Goal: Navigation & Orientation: Understand site structure

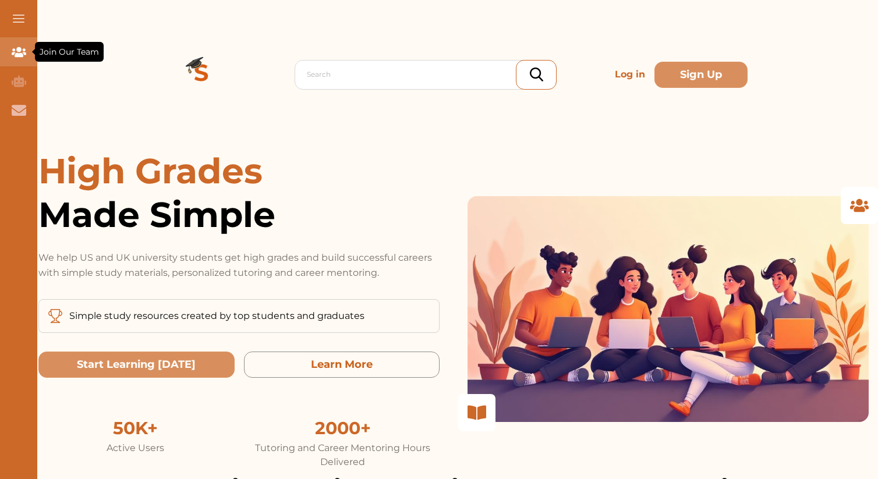
click at [22, 46] on icon "Join Our Team" at bounding box center [19, 52] width 15 height 15
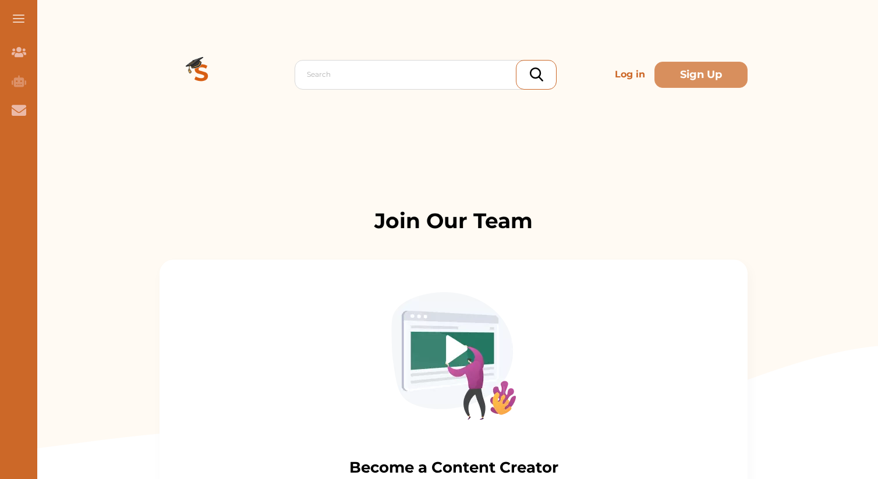
click at [18, 20] on button at bounding box center [18, 18] width 37 height 37
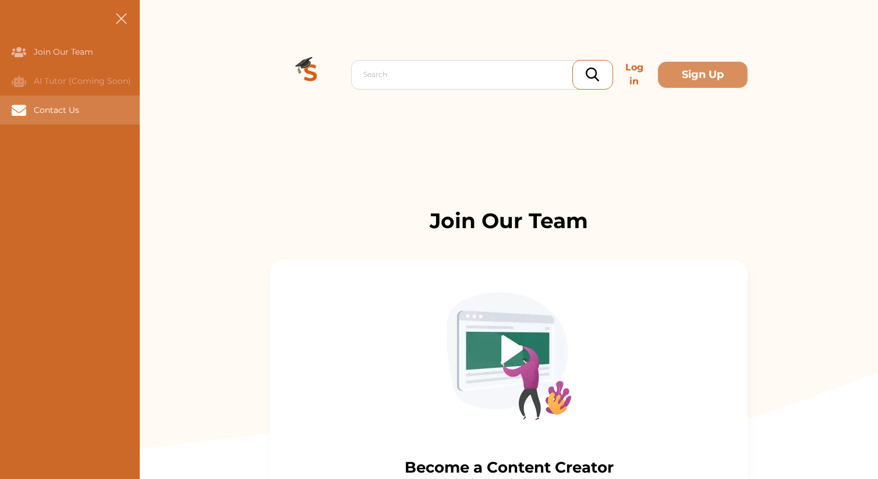
click at [0, 114] on div "Contact Us" at bounding box center [0, 110] width 0 height 29
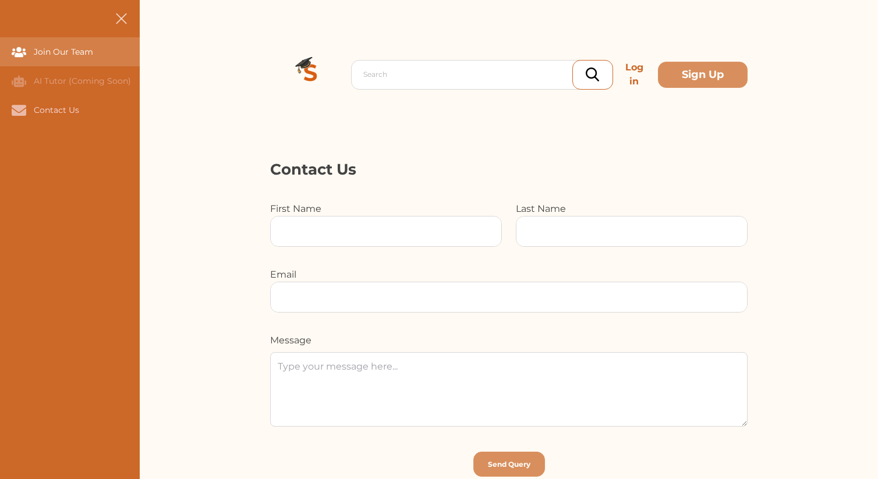
click at [0, 54] on div "Join Our Team" at bounding box center [0, 51] width 0 height 29
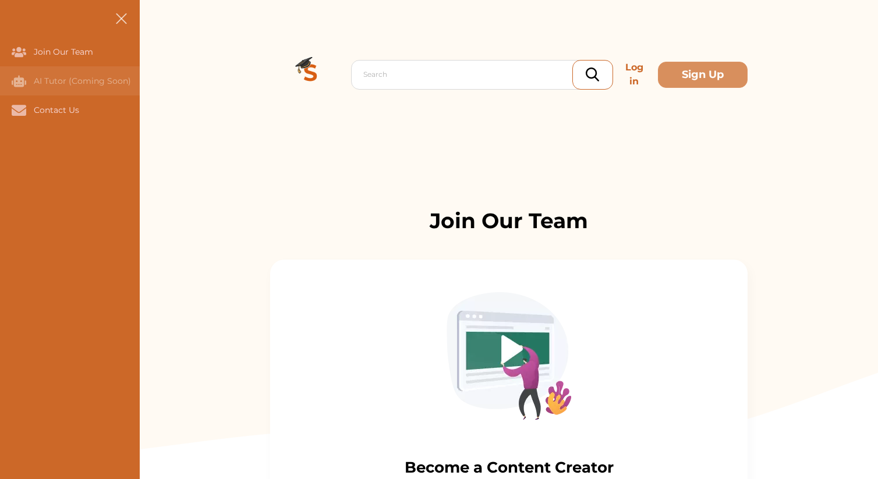
click at [0, 81] on div "AI Tutor (Coming Soon)" at bounding box center [0, 80] width 0 height 29
click at [118, 23] on button at bounding box center [121, 18] width 37 height 37
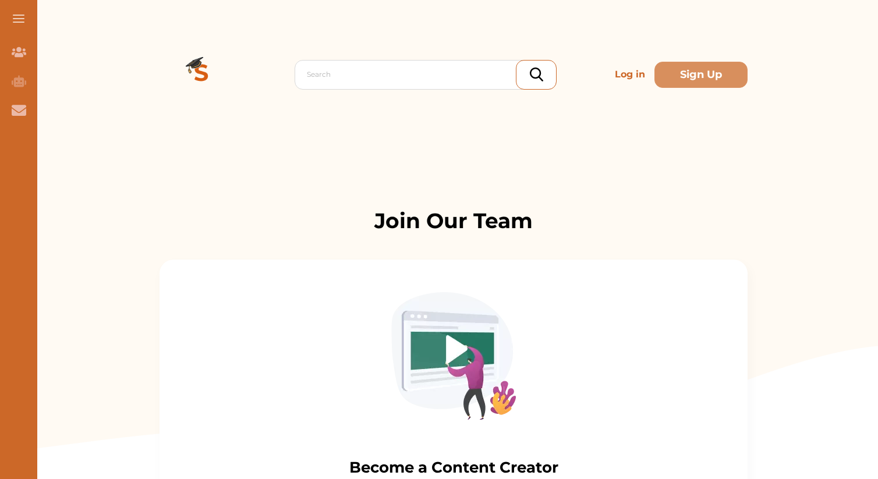
click at [16, 12] on button at bounding box center [18, 18] width 37 height 37
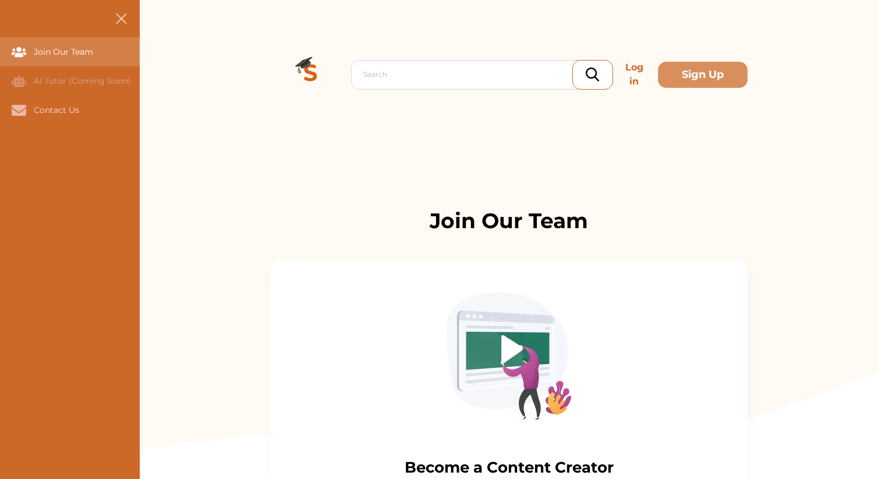
click at [0, 50] on div "Join Our Team" at bounding box center [0, 51] width 0 height 29
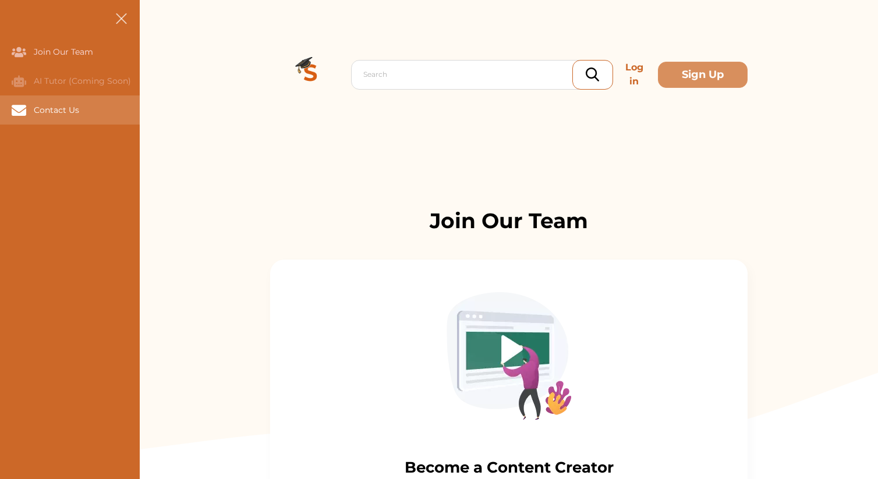
click at [59, 117] on div "Contact Us" at bounding box center [70, 110] width 140 height 29
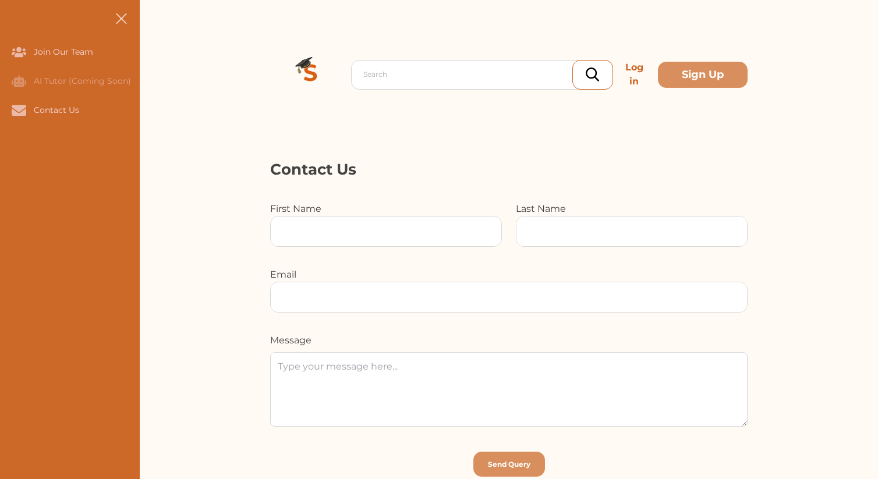
click at [118, 29] on button at bounding box center [121, 18] width 37 height 37
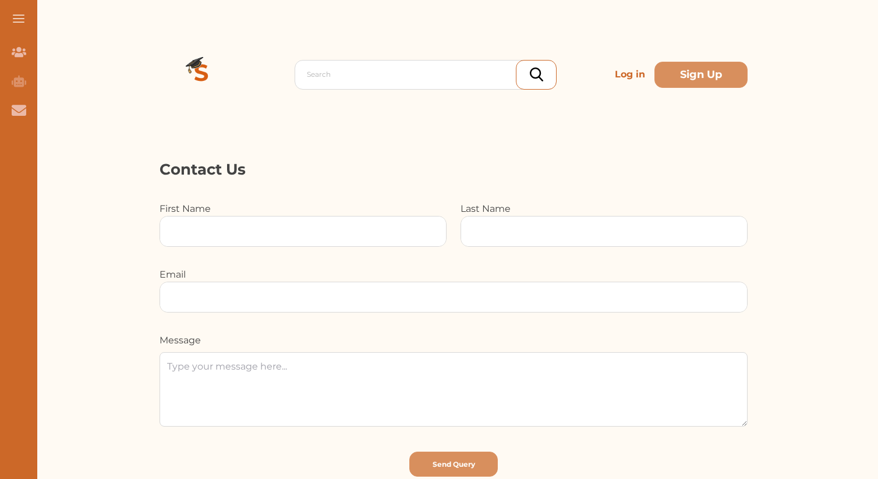
click at [195, 56] on img at bounding box center [202, 75] width 84 height 84
